Goal: Task Accomplishment & Management: Manage account settings

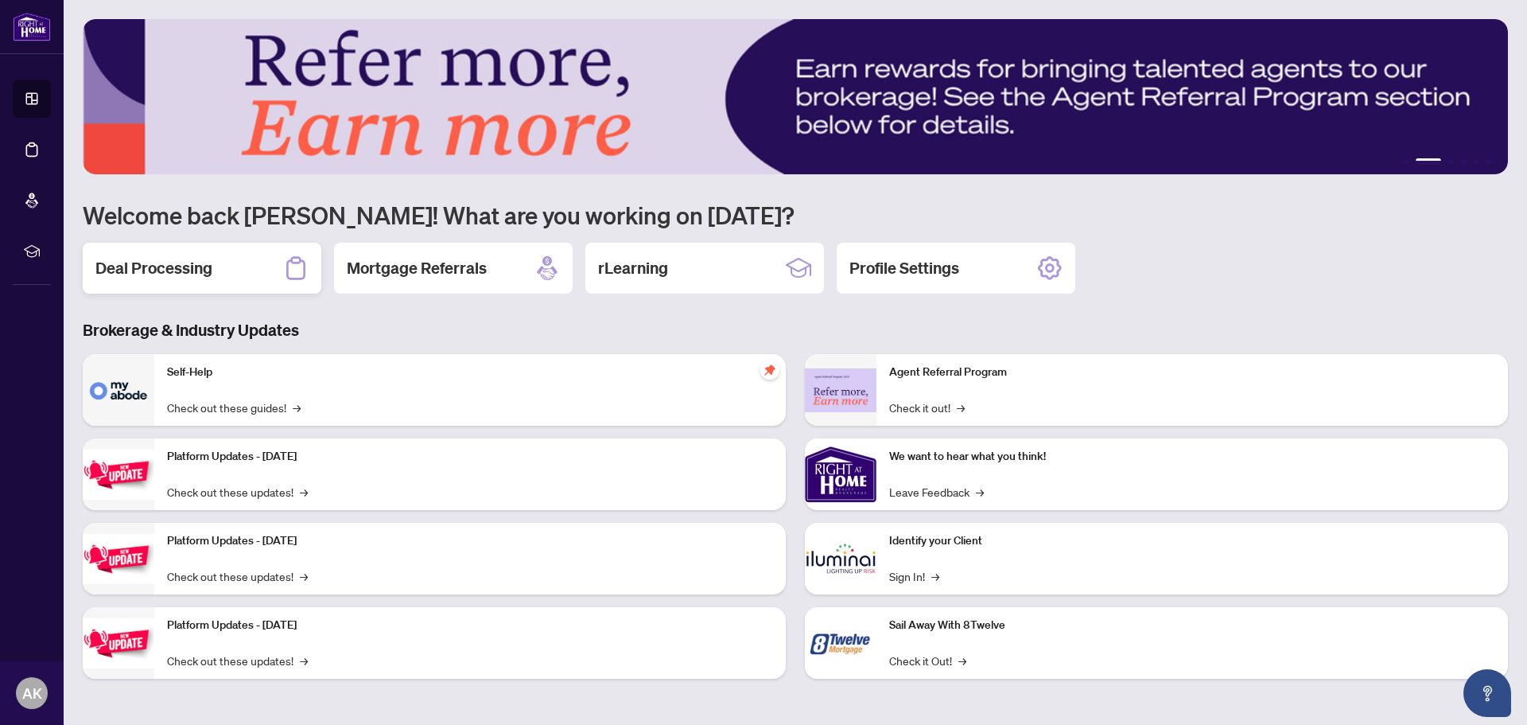
click at [253, 268] on div "Deal Processing" at bounding box center [202, 268] width 239 height 51
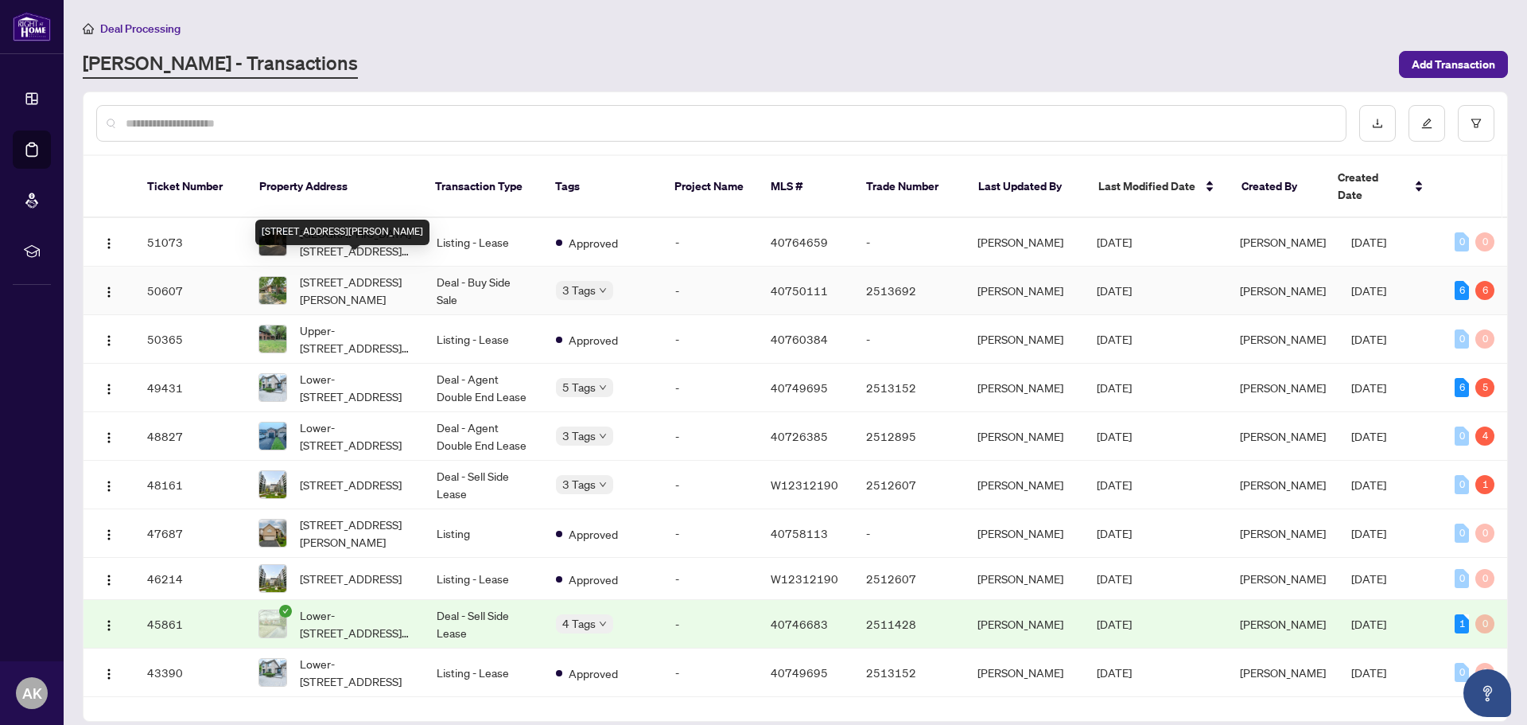
click at [375, 273] on span "[STREET_ADDRESS][PERSON_NAME]" at bounding box center [355, 290] width 111 height 35
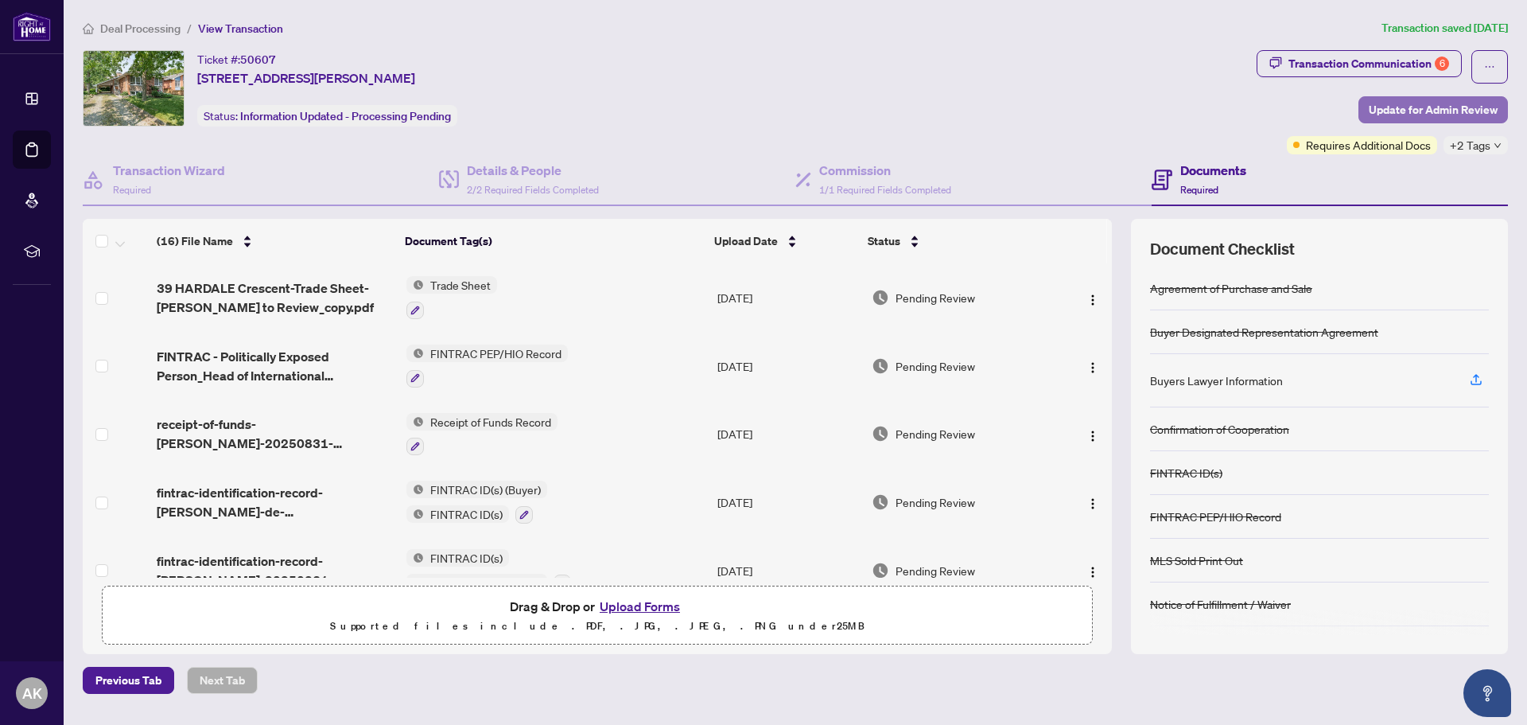
click at [1444, 108] on span "Update for Admin Review" at bounding box center [1433, 109] width 129 height 25
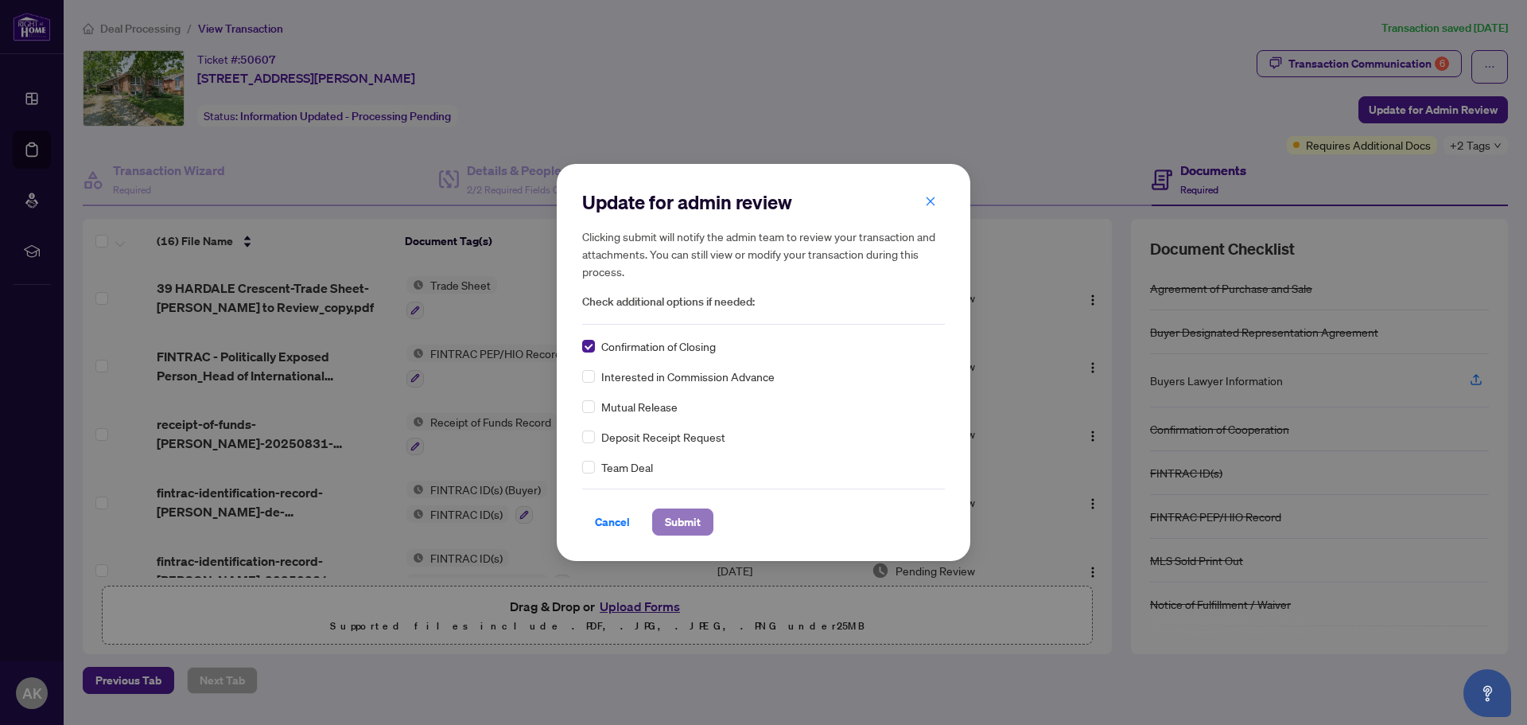
click at [688, 523] on span "Submit" at bounding box center [683, 521] width 36 height 25
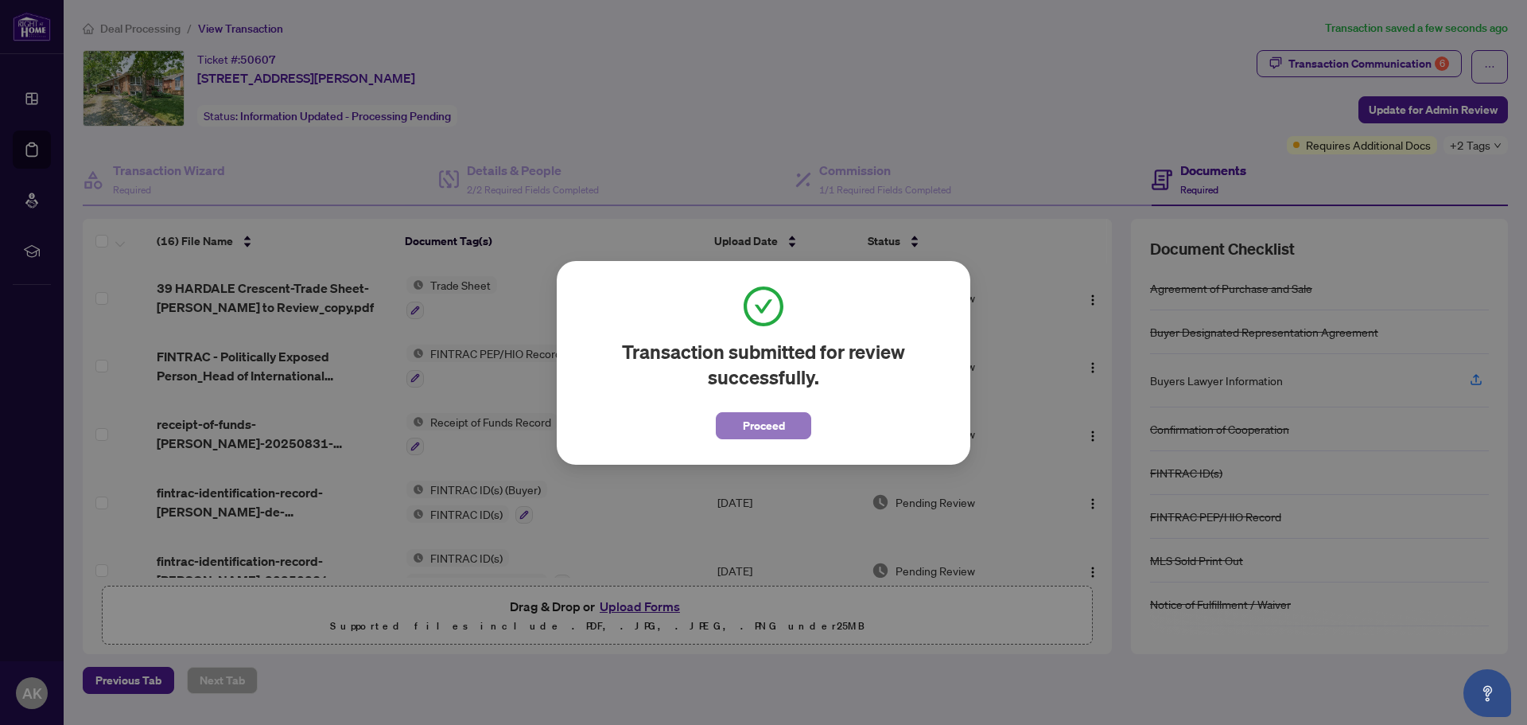
click at [794, 426] on button "Proceed" at bounding box center [763, 425] width 95 height 27
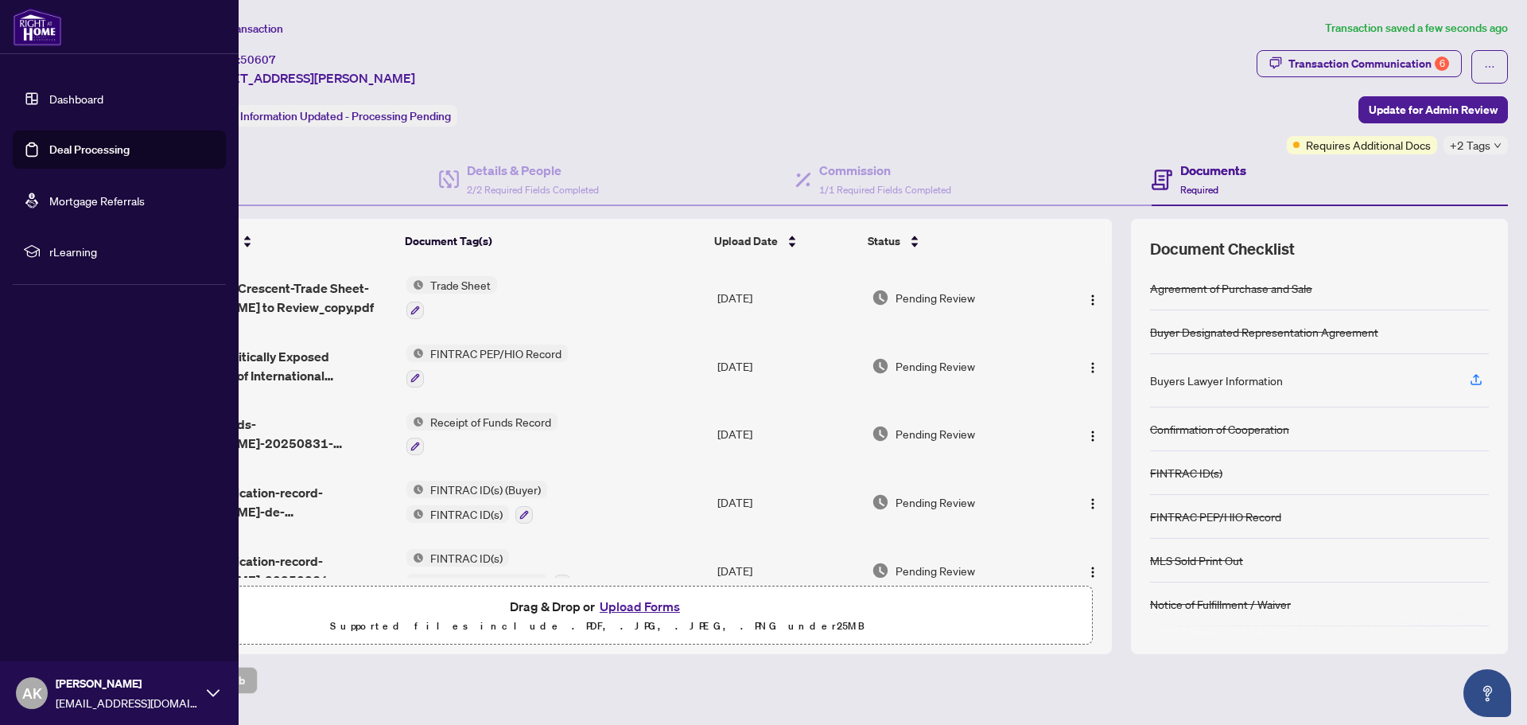
click at [95, 148] on link "Deal Processing" at bounding box center [89, 149] width 80 height 14
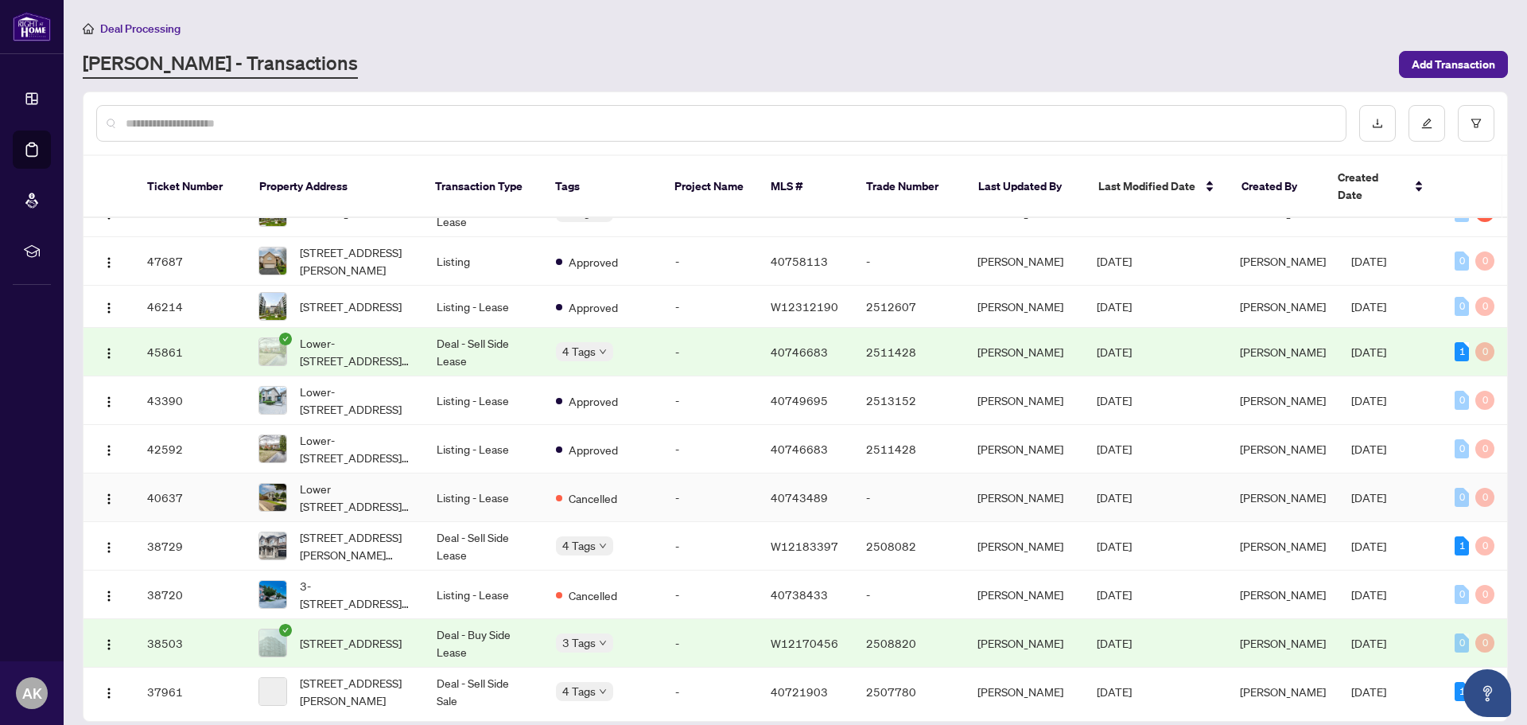
scroll to position [398, 0]
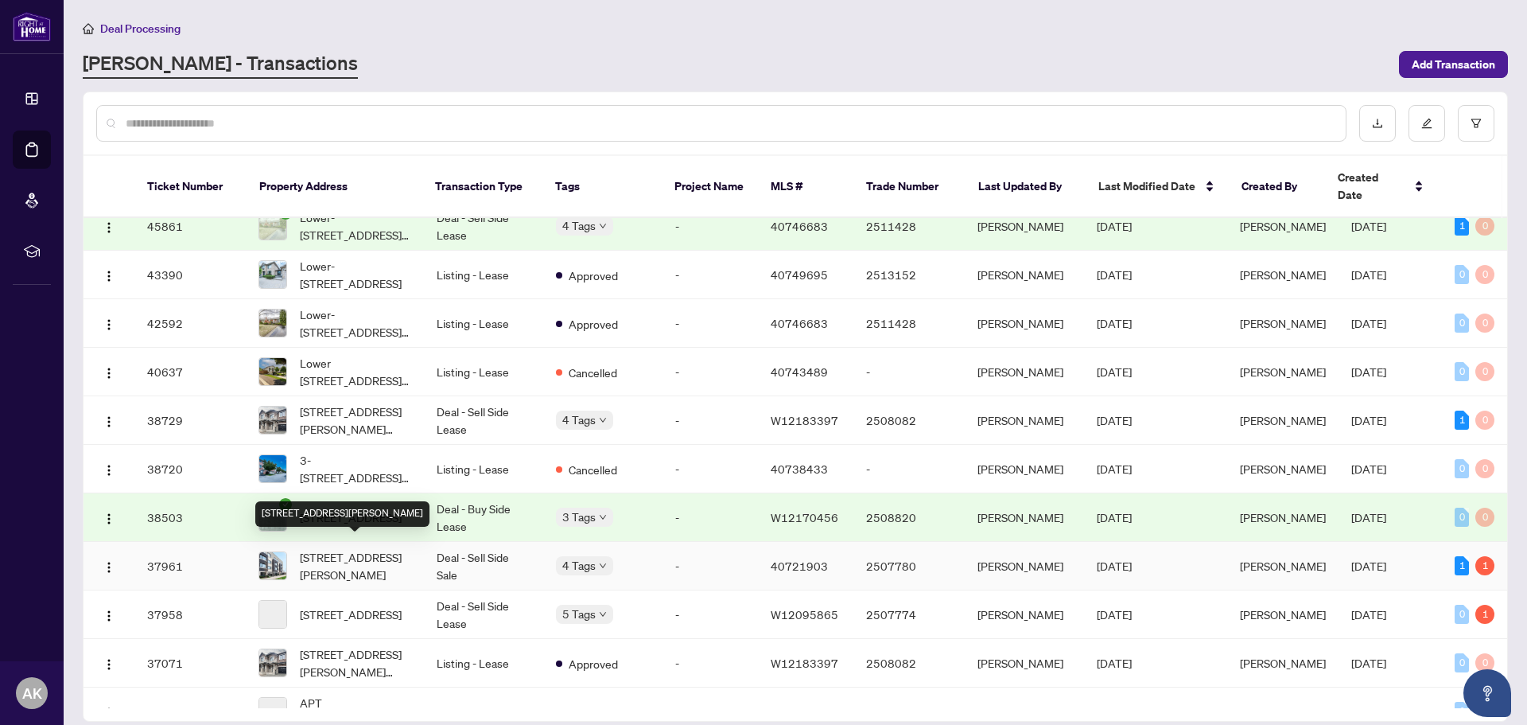
click at [325, 548] on span "[STREET_ADDRESS][PERSON_NAME]" at bounding box center [355, 565] width 111 height 35
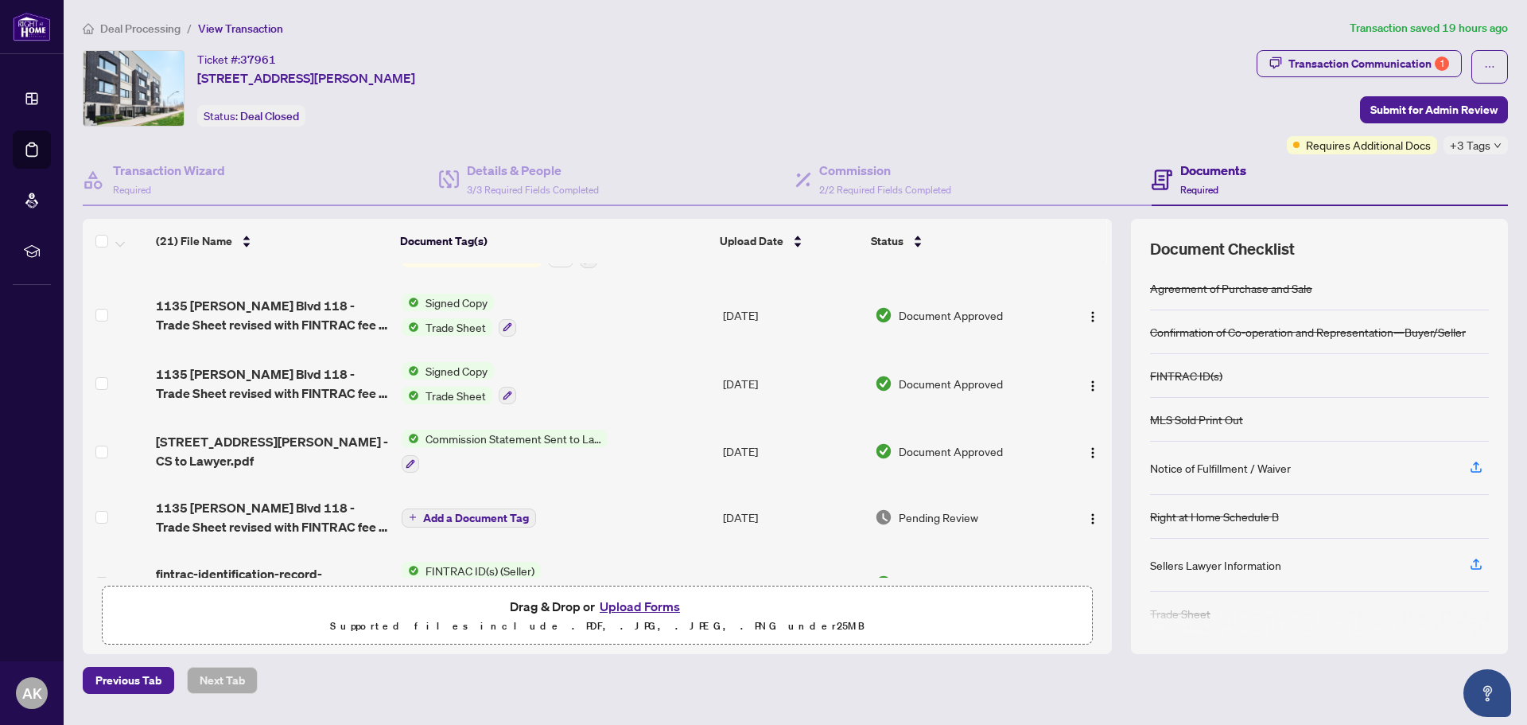
scroll to position [449, 0]
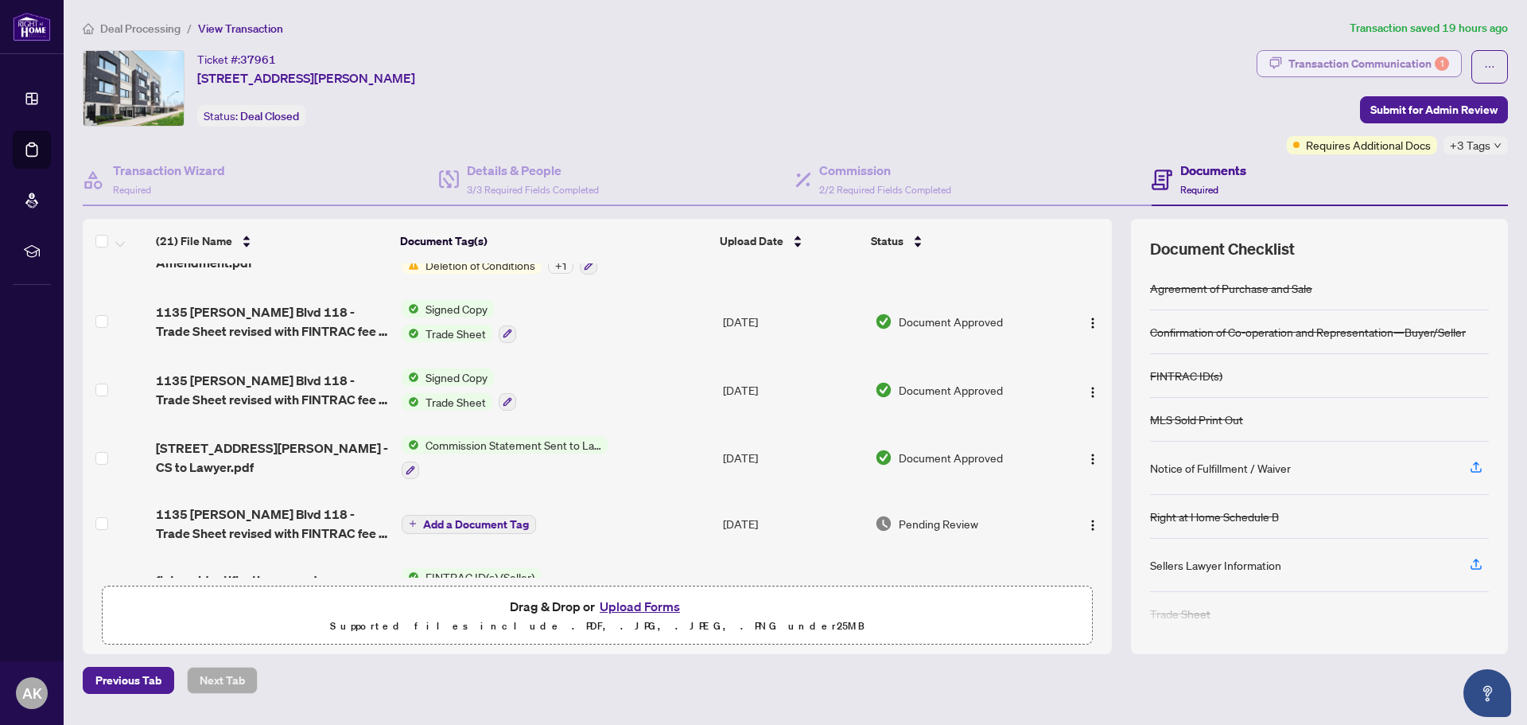
click at [1350, 60] on div "Transaction Communication 1" at bounding box center [1369, 63] width 161 height 25
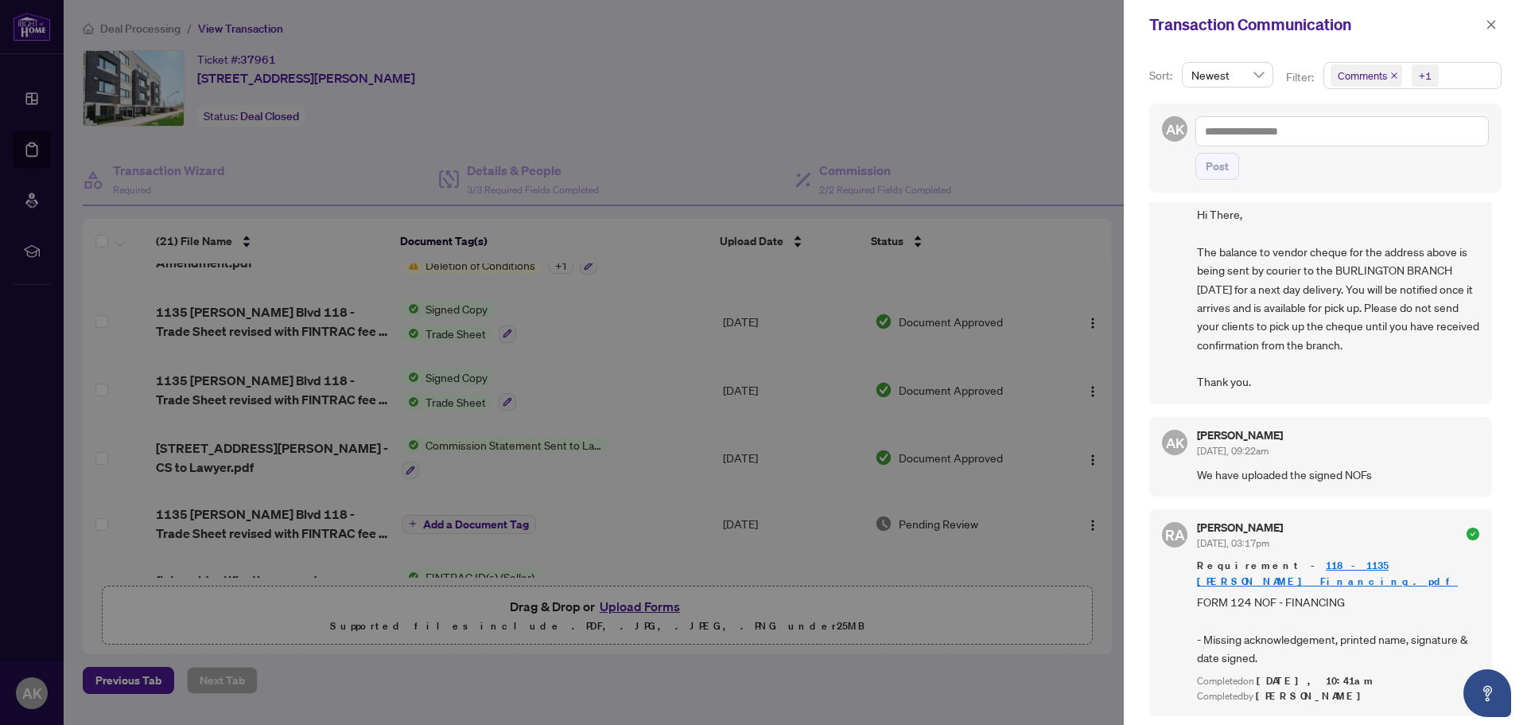
scroll to position [0, 0]
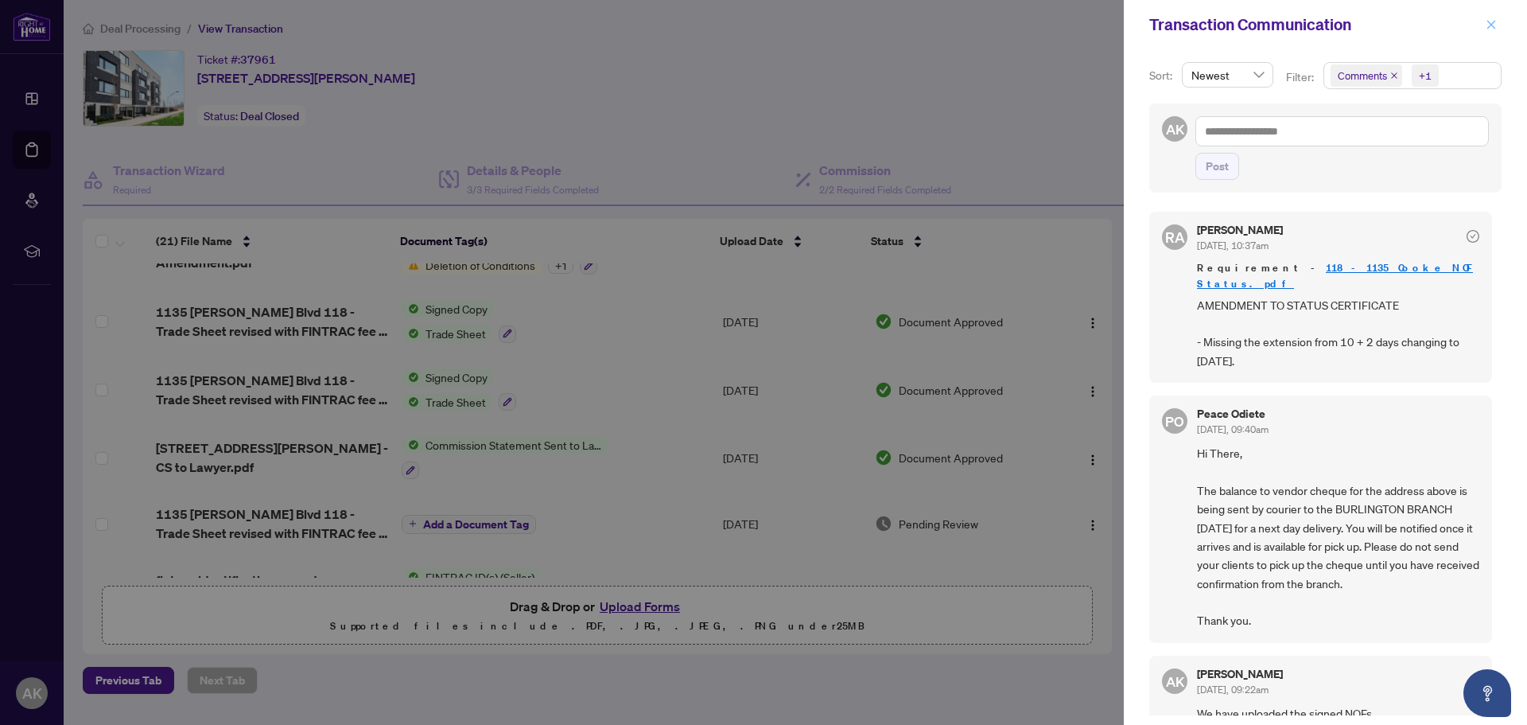
click at [1493, 13] on span "button" at bounding box center [1491, 24] width 11 height 25
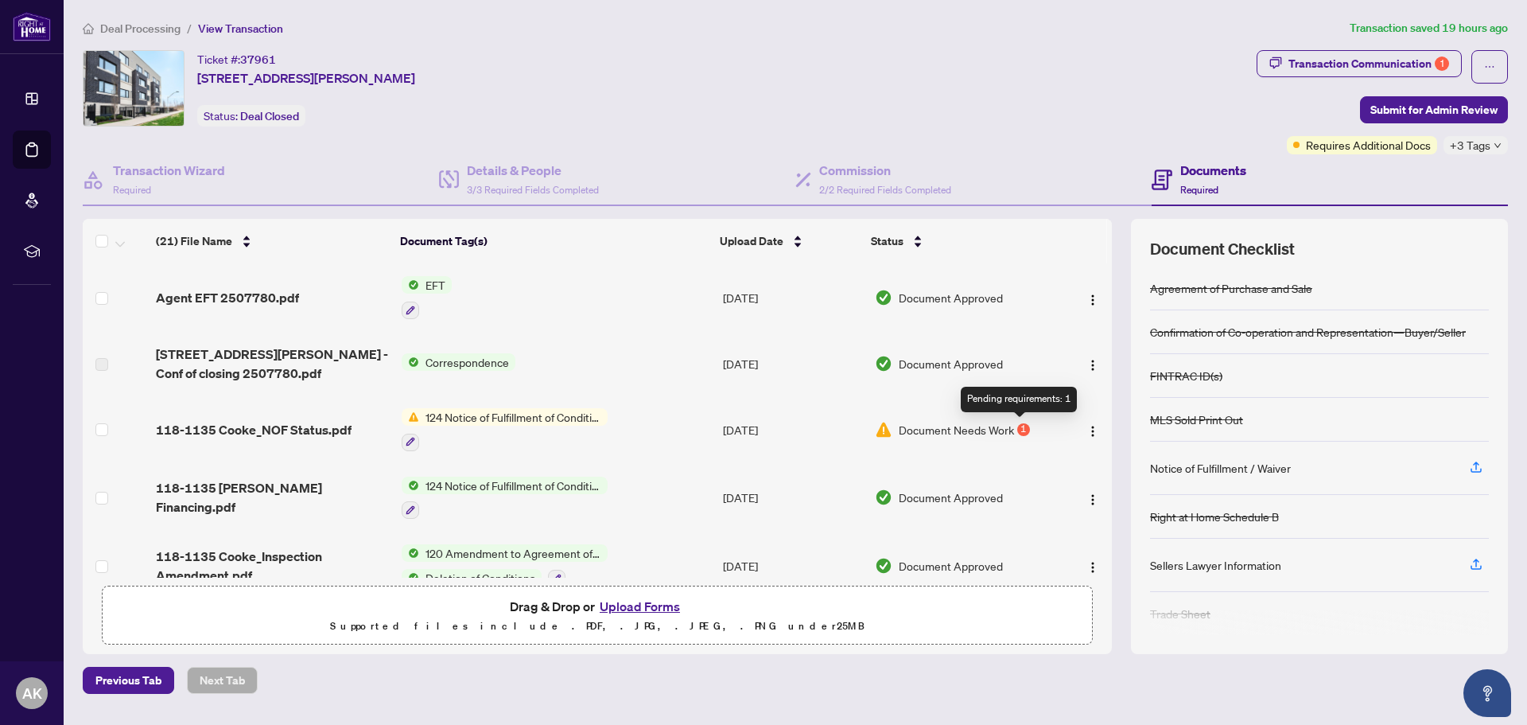
click at [1017, 428] on div "1" at bounding box center [1023, 429] width 13 height 13
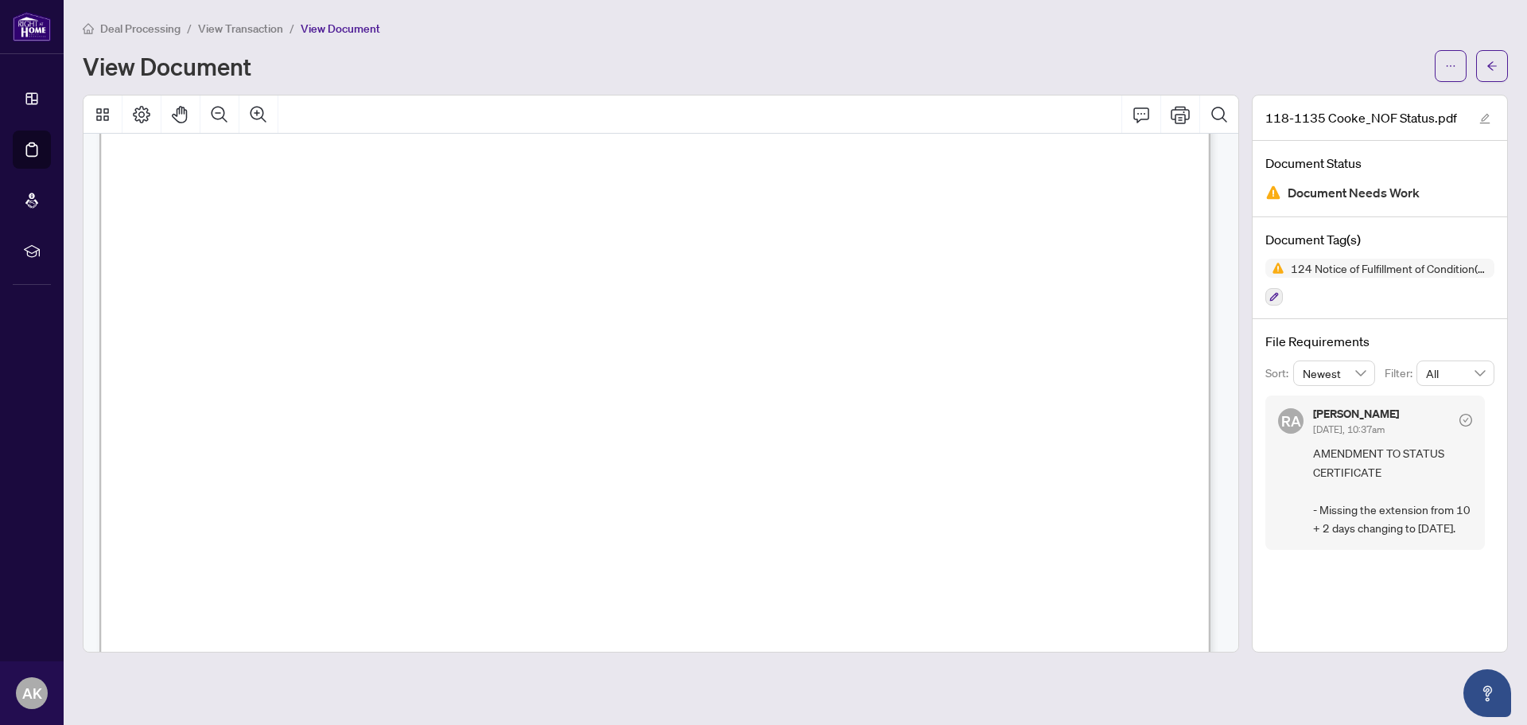
scroll to position [80, 0]
